Goal: Task Accomplishment & Management: Manage account settings

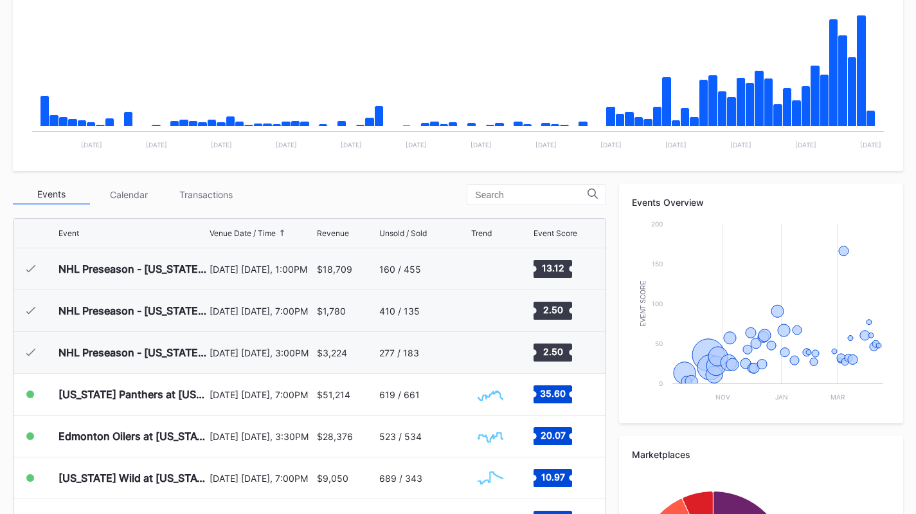
scroll to position [125, 0]
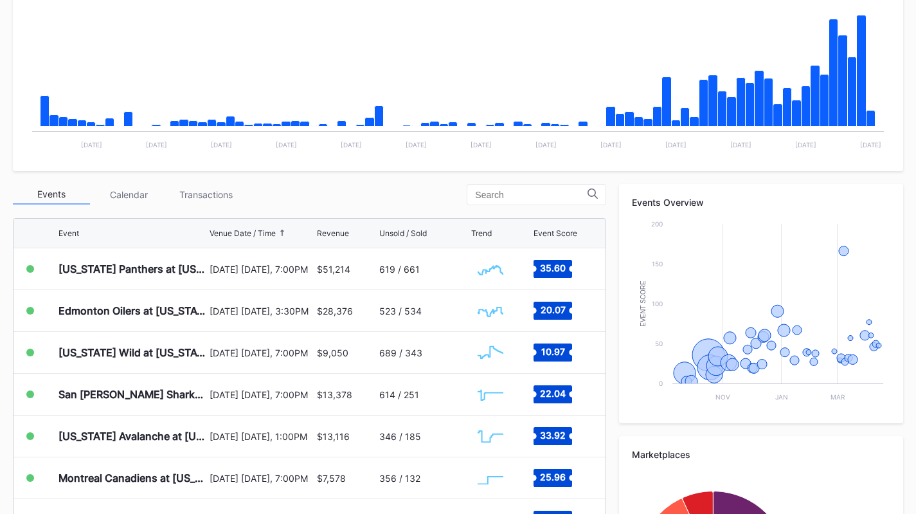
click at [210, 189] on div "Transactions" at bounding box center [205, 195] width 77 height 20
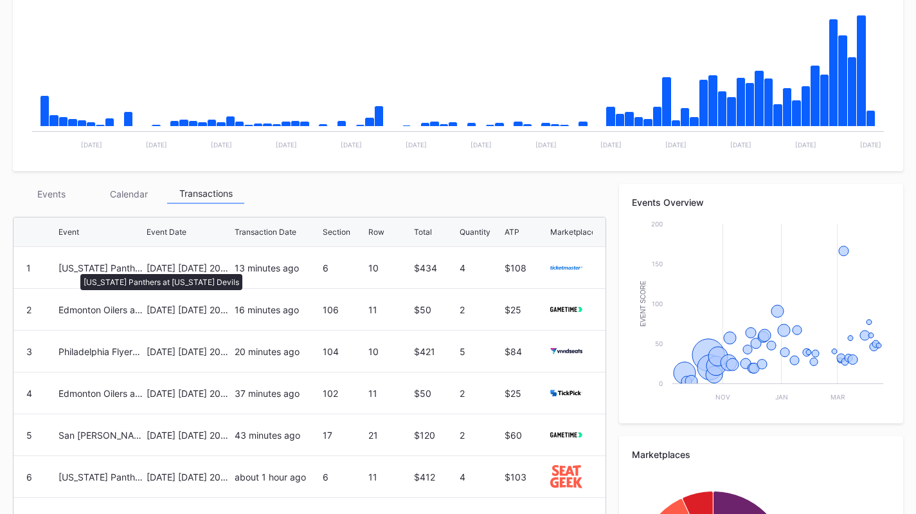
click at [74, 267] on div "[US_STATE] Panthers at [US_STATE] Devils" at bounding box center [101, 267] width 85 height 11
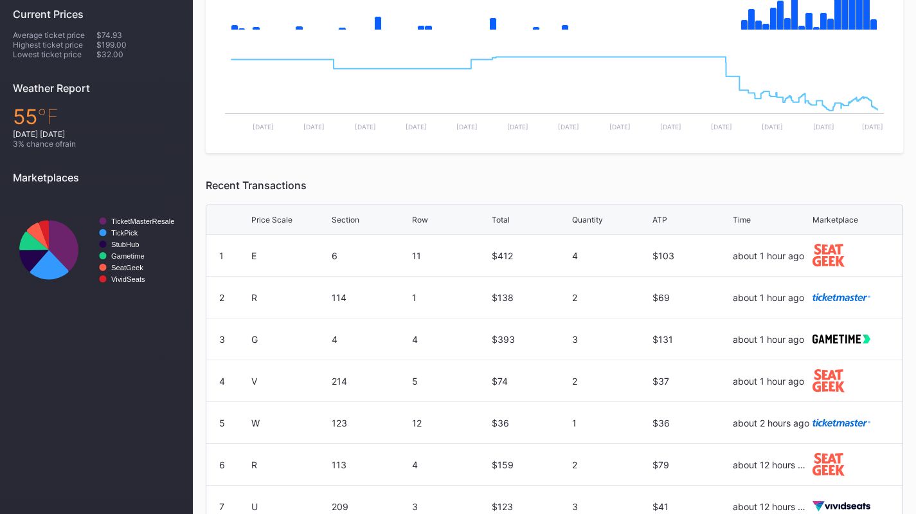
scroll to position [447, 0]
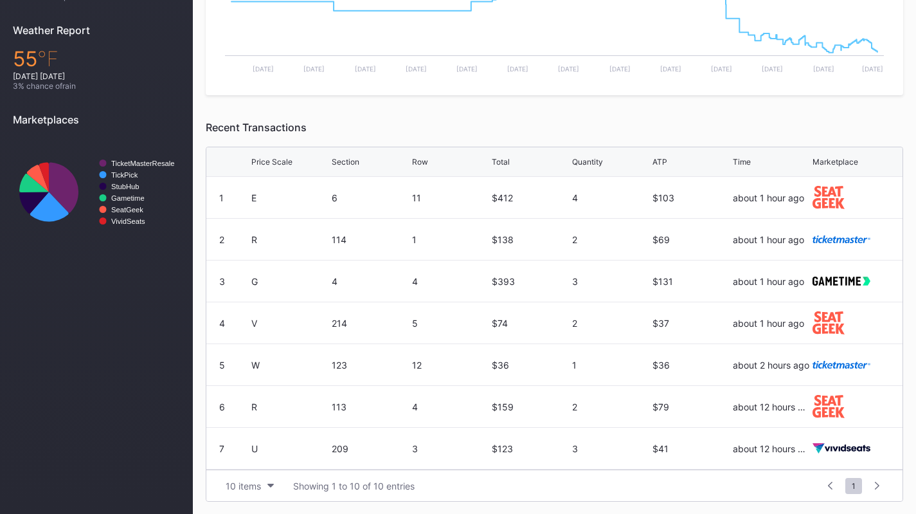
click at [277, 160] on div "Price Scale" at bounding box center [271, 162] width 41 height 10
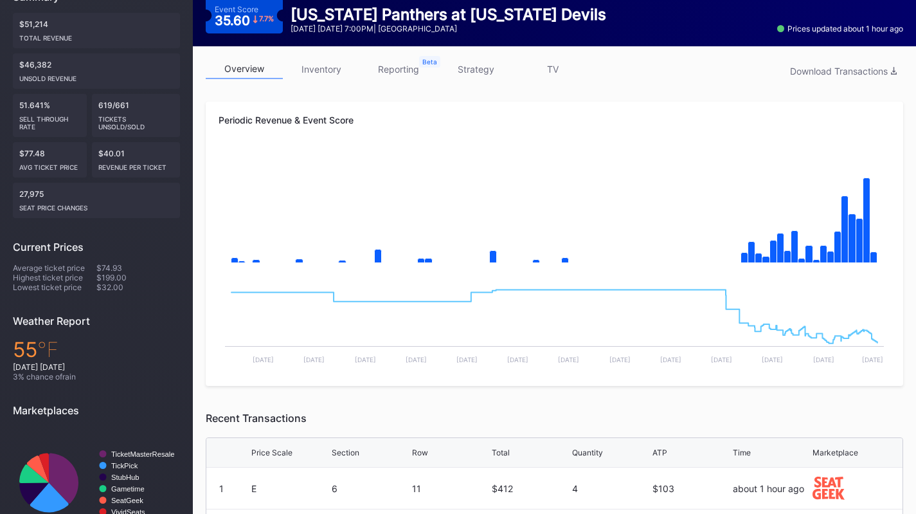
scroll to position [85, 0]
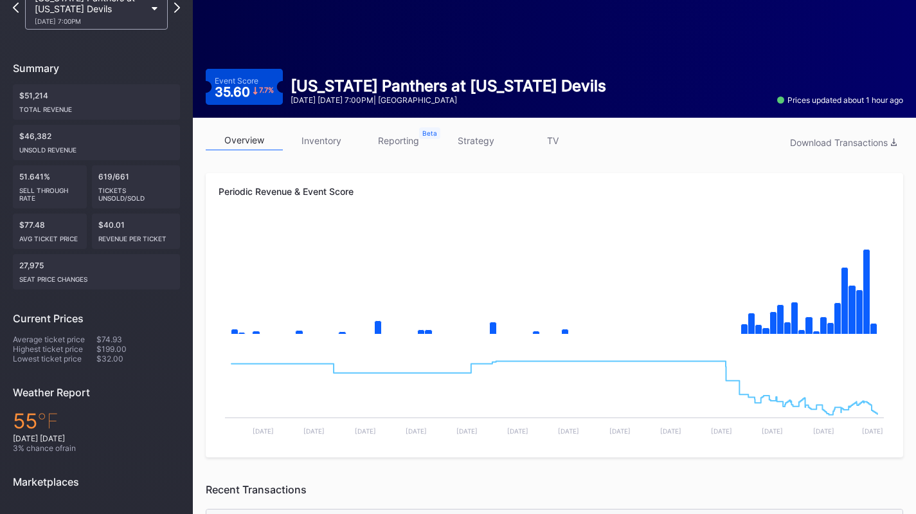
click at [332, 140] on link "inventory" at bounding box center [321, 141] width 77 height 20
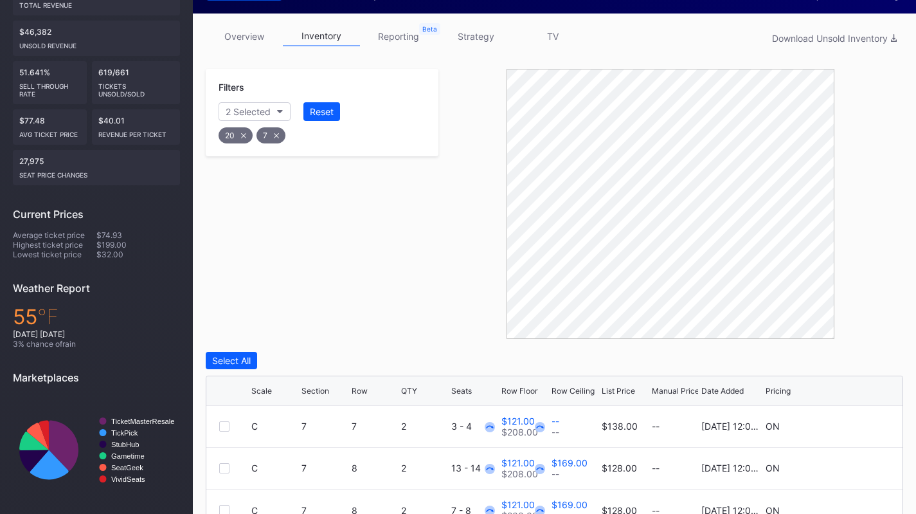
scroll to position [251, 0]
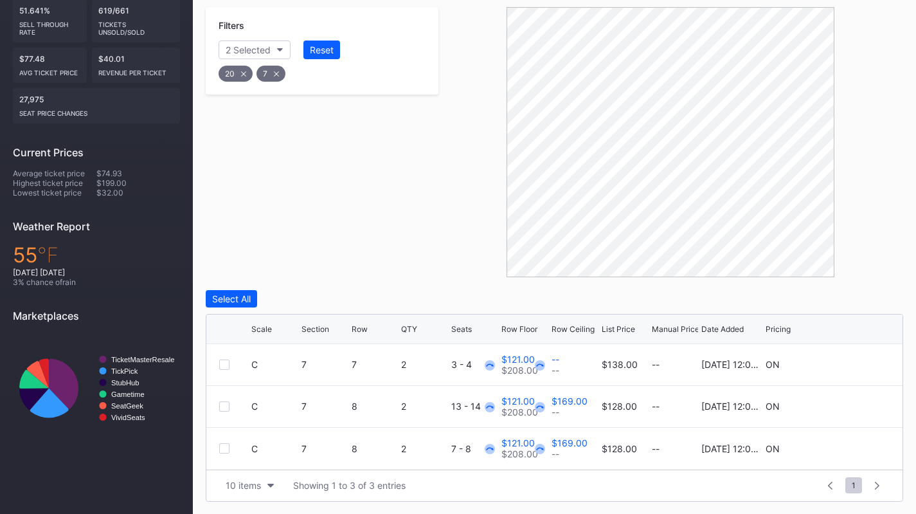
click at [253, 296] on button "Select All" at bounding box center [231, 298] width 51 height 17
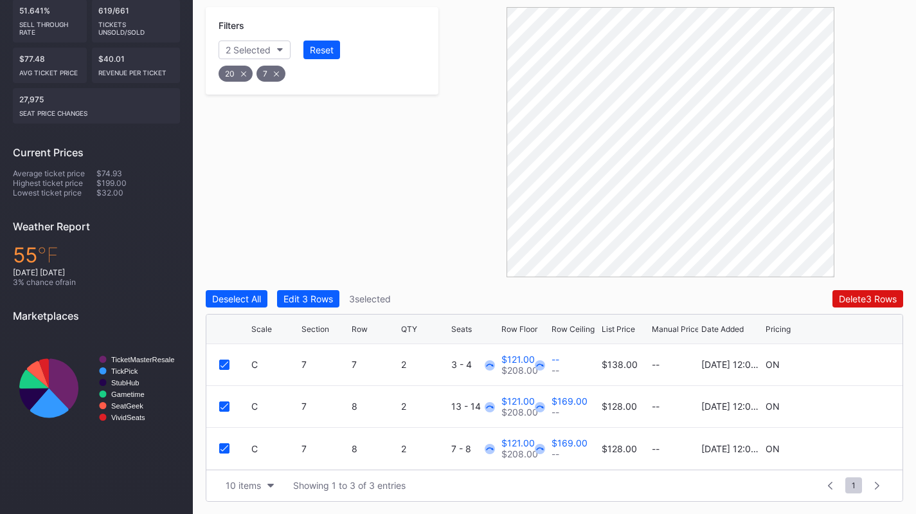
click at [292, 297] on div "Edit 3 Rows" at bounding box center [309, 298] width 50 height 11
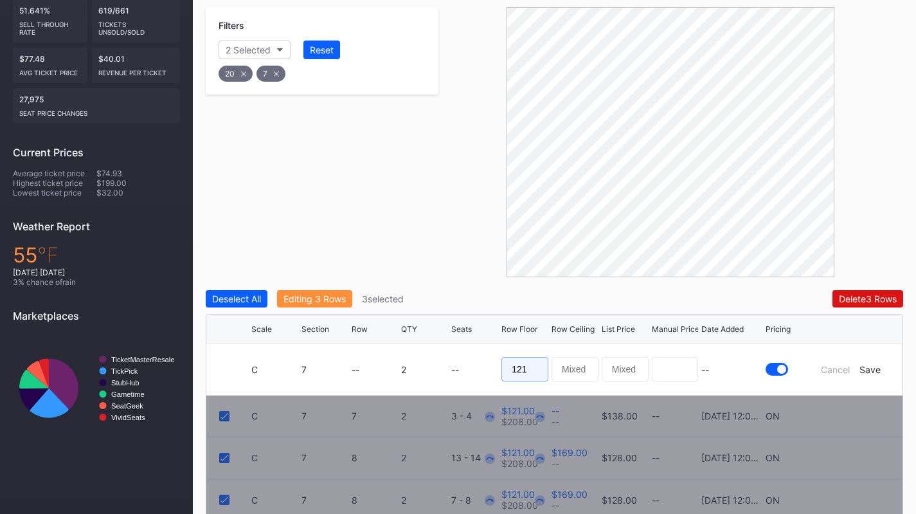
click at [539, 362] on input "121" at bounding box center [525, 369] width 47 height 24
type input "145"
click at [874, 375] on form "C 7 -- 2 -- 145 -- Cancel Save" at bounding box center [570, 369] width 638 height 51
click at [867, 368] on div "Save" at bounding box center [870, 369] width 21 height 11
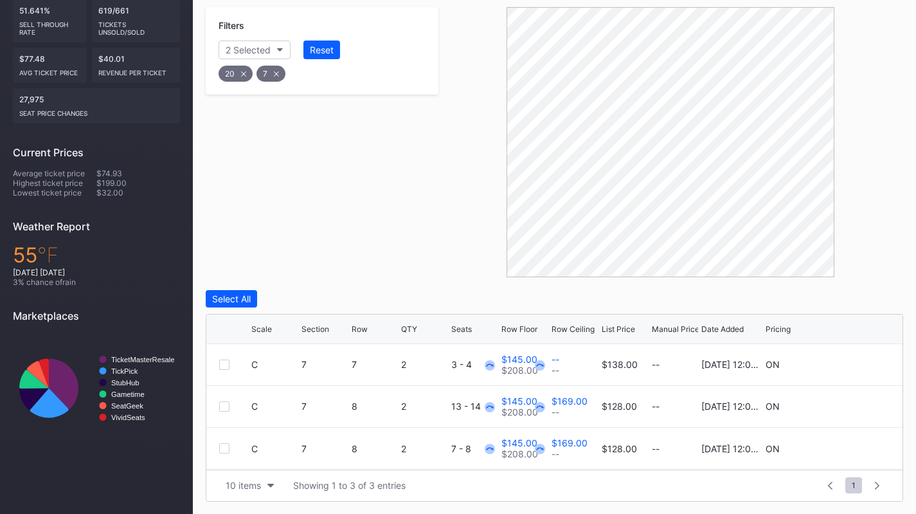
click at [853, 360] on icon at bounding box center [851, 364] width 10 height 10
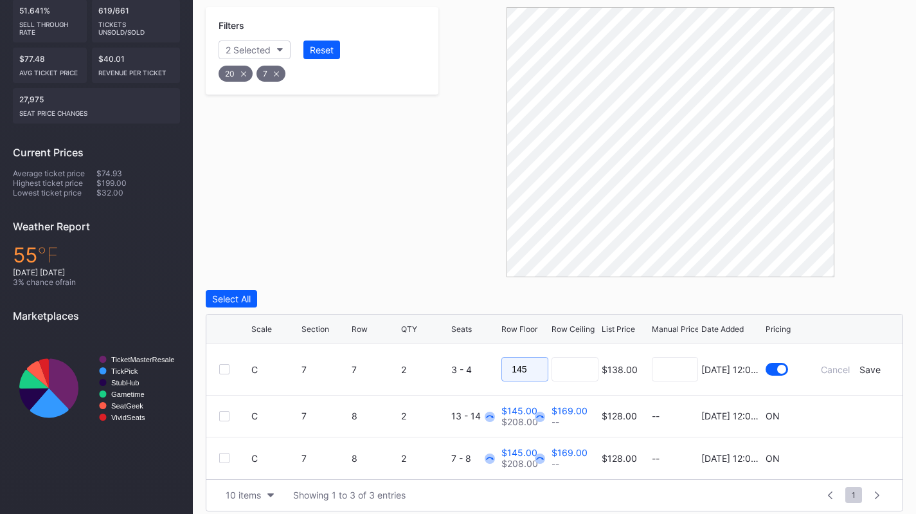
click at [534, 376] on input "145" at bounding box center [525, 369] width 47 height 24
type input "144"
click at [877, 368] on div "Save" at bounding box center [870, 369] width 21 height 11
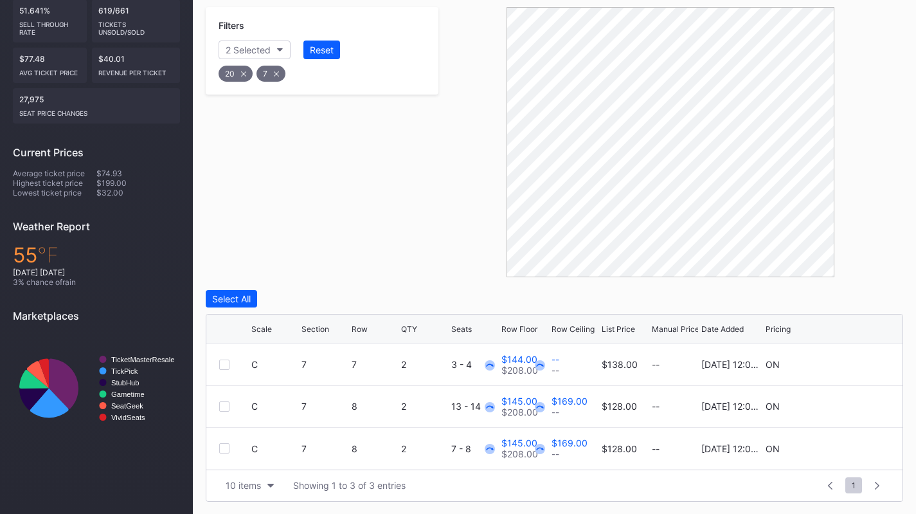
click at [847, 444] on icon at bounding box center [851, 449] width 10 height 10
click at [532, 454] on input "145" at bounding box center [525, 453] width 47 height 24
type input "148"
click at [871, 449] on div "Save" at bounding box center [870, 453] width 21 height 11
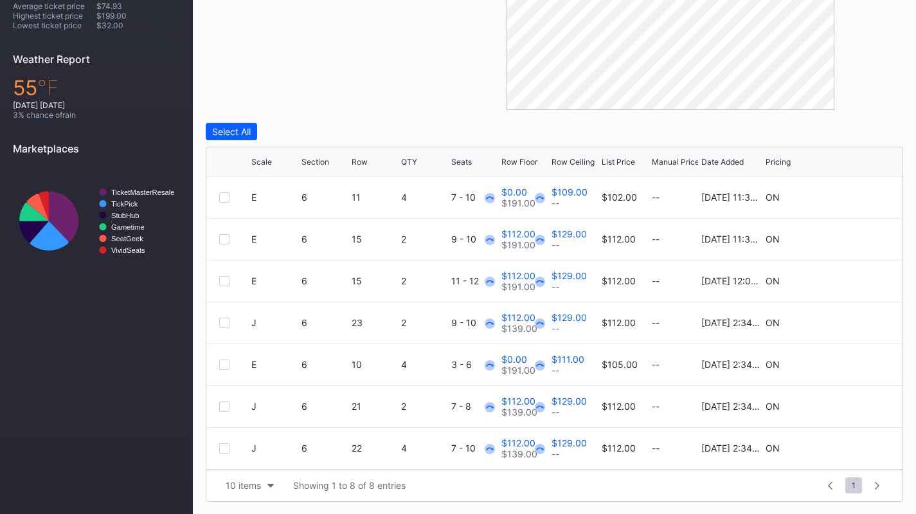
scroll to position [42, 0]
click at [244, 482] on div "10 items" at bounding box center [243, 485] width 35 height 11
click at [253, 458] on div "200 items" at bounding box center [249, 453] width 61 height 24
